Goal: Task Accomplishment & Management: Manage account settings

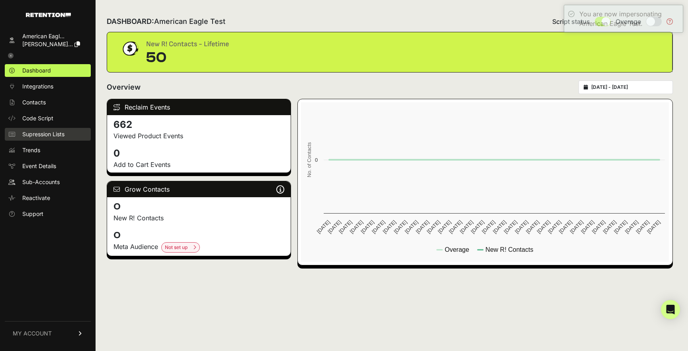
click at [47, 137] on span "Supression Lists" at bounding box center [43, 134] width 42 height 8
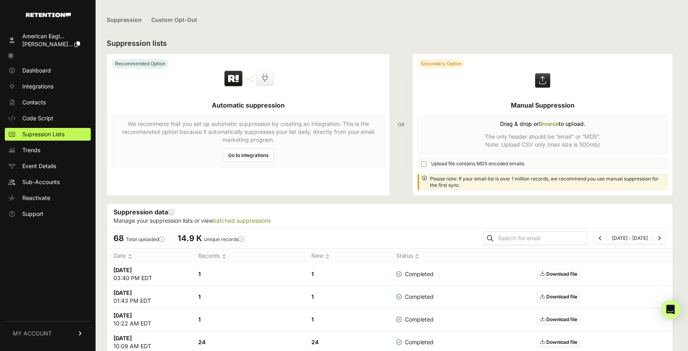
click at [519, 142] on label at bounding box center [543, 124] width 260 height 141
click at [0, 0] on input "file" at bounding box center [0, 0] width 0 height 0
click at [542, 235] on input "text" at bounding box center [541, 238] width 90 height 11
paste input "[EMAIL_ADDRESS][DOMAIN_NAME]"
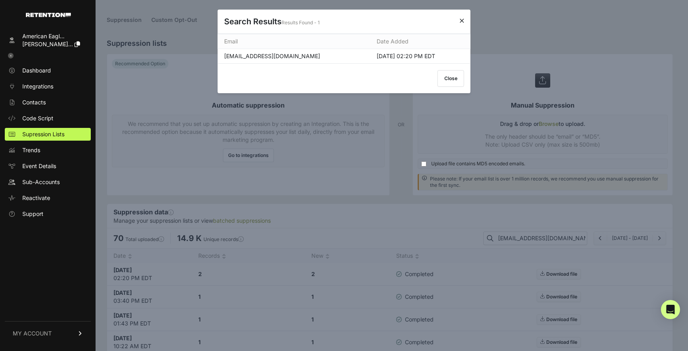
click at [454, 84] on button "Close" at bounding box center [451, 78] width 27 height 17
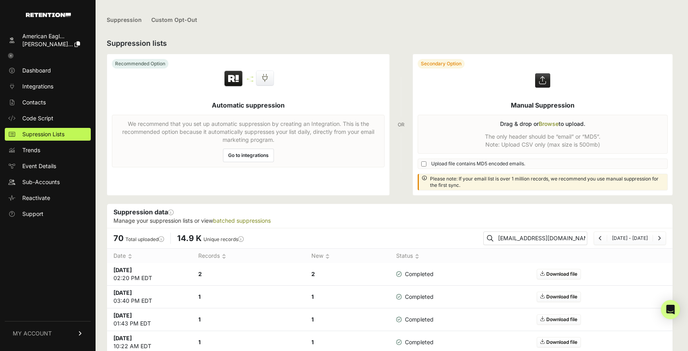
click at [547, 237] on input "[EMAIL_ADDRESS][DOMAIN_NAME]" at bounding box center [541, 238] width 90 height 11
click at [547, 237] on input "RETENTION-MX-E2E-15@G3V8L0QG.MAILOSAUR.NET" at bounding box center [541, 238] width 90 height 11
paste input "6"
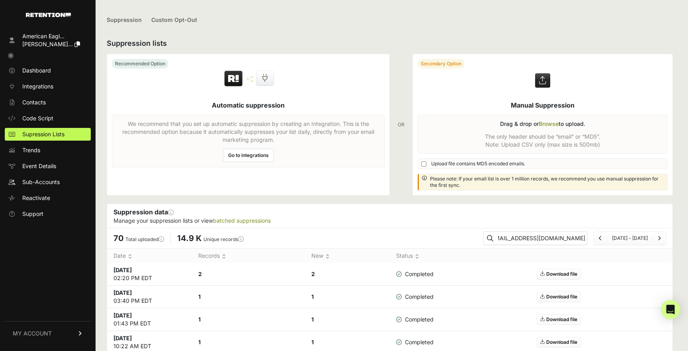
type input "RETENTION-MX-E2E-16@G3V8L0QG.MAILOSAUR.NET"
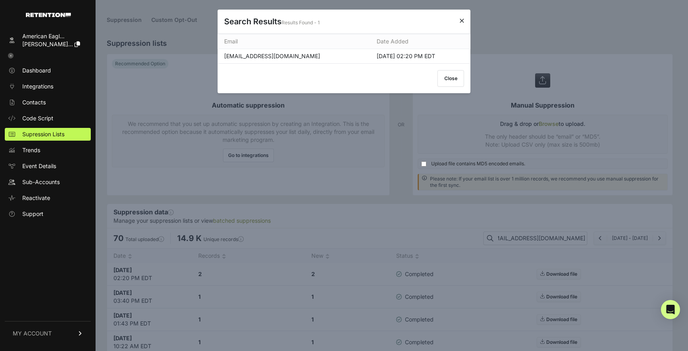
scroll to position [0, 0]
click at [460, 79] on button "Close" at bounding box center [451, 78] width 27 height 17
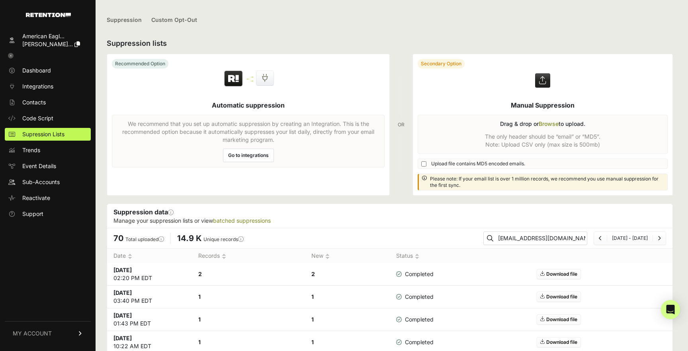
click at [448, 20] on ul "Suppression Custom Opt-Out" at bounding box center [390, 20] width 566 height 19
